Goal: Find specific page/section: Find specific page/section

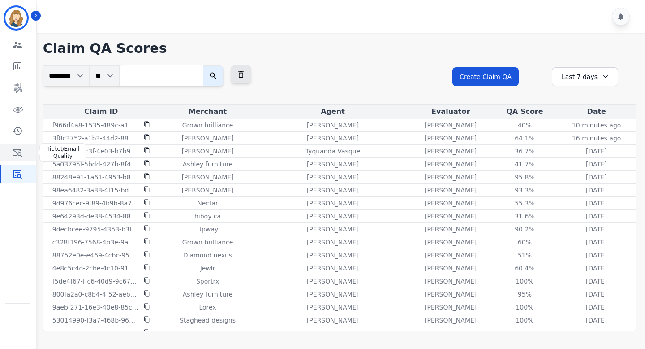
click at [16, 154] on icon "Sidebar" at bounding box center [17, 152] width 11 height 11
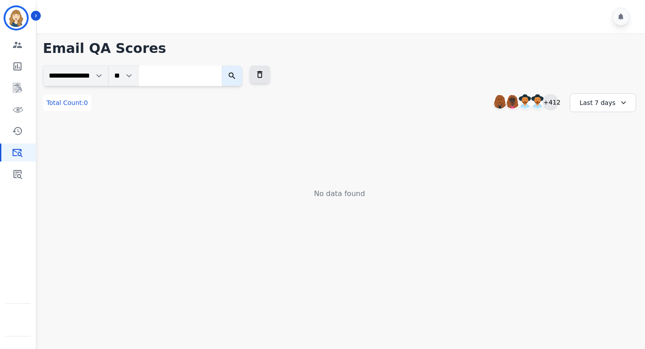
click at [550, 101] on div "+412" at bounding box center [550, 101] width 15 height 15
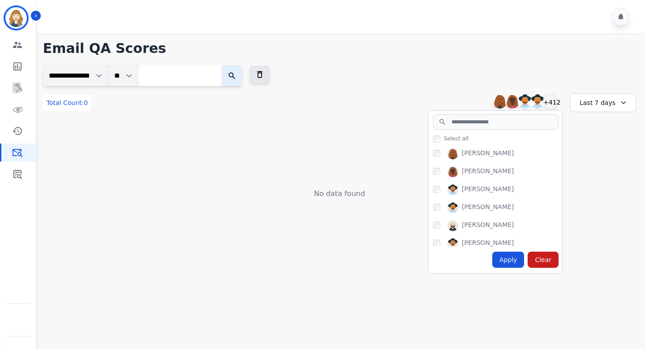
copy div "[PERSON_NAME]"
drag, startPoint x: 514, startPoint y: 150, endPoint x: 460, endPoint y: 154, distance: 53.9
click at [460, 154] on div "[PERSON_NAME]" at bounding box center [497, 155] width 129 height 14
